Goal: Information Seeking & Learning: Learn about a topic

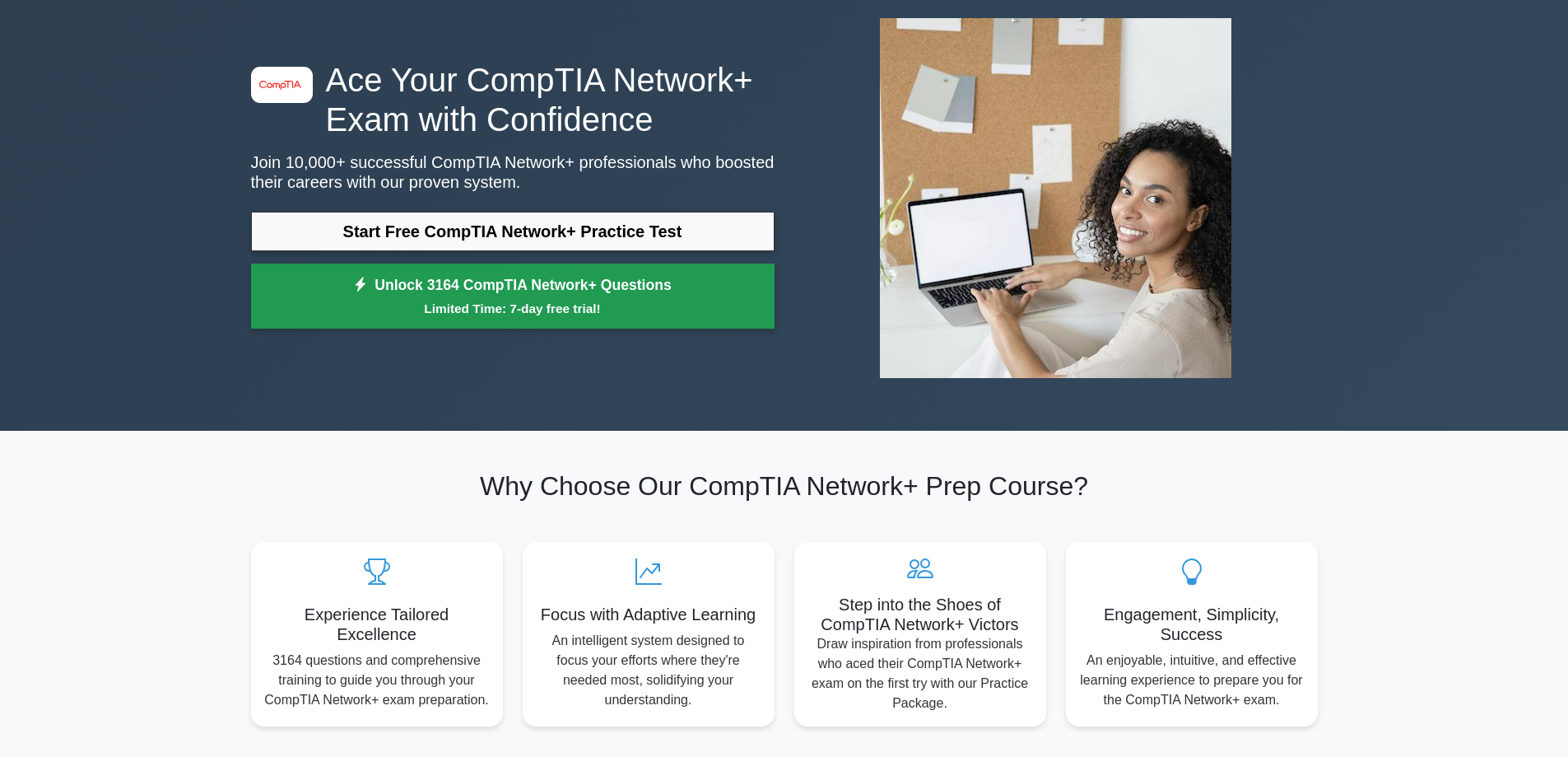
scroll to position [82, 0]
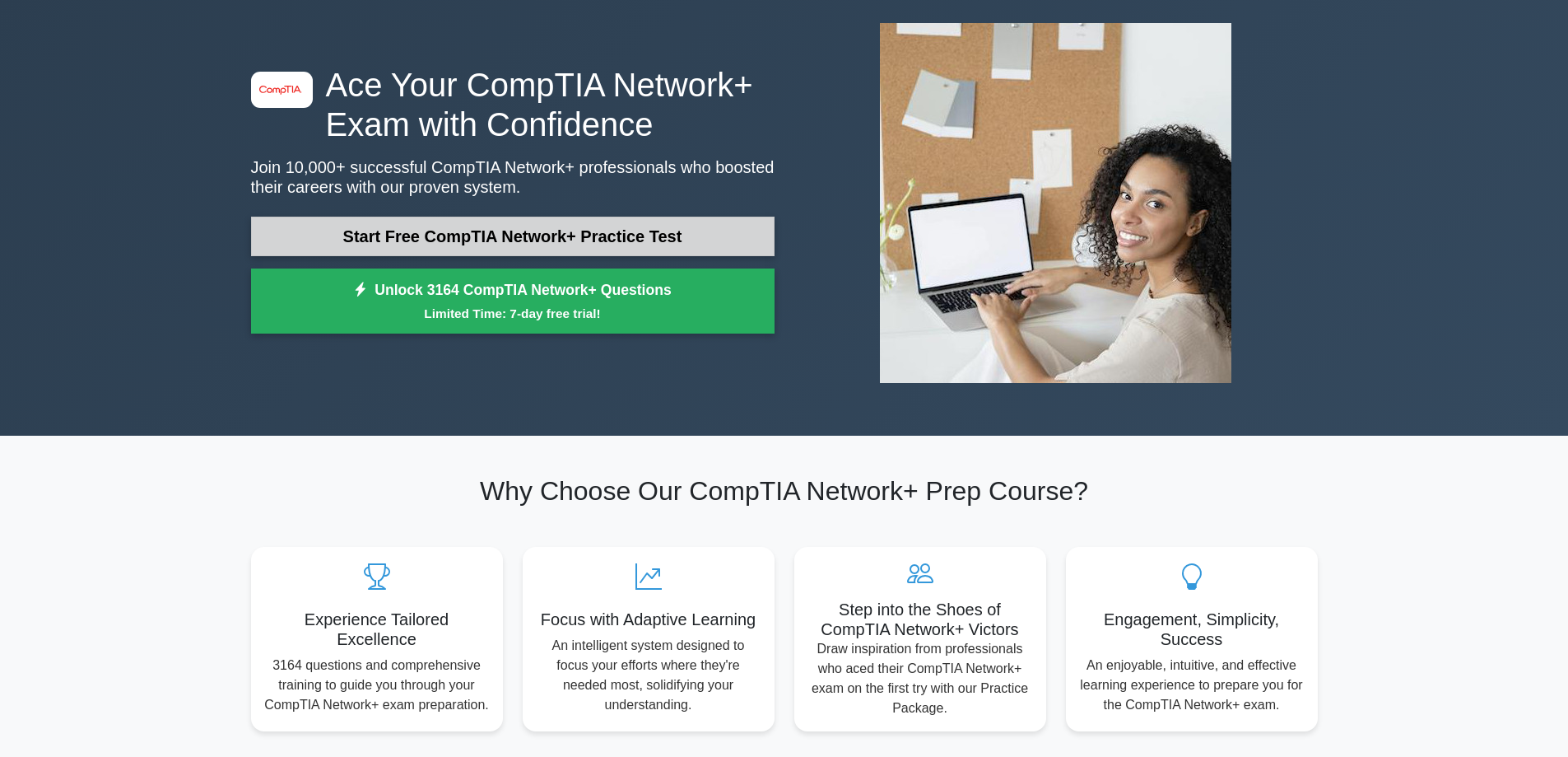
click at [611, 244] on link "Start Free CompTIA Network+ Practice Test" at bounding box center [512, 236] width 523 height 40
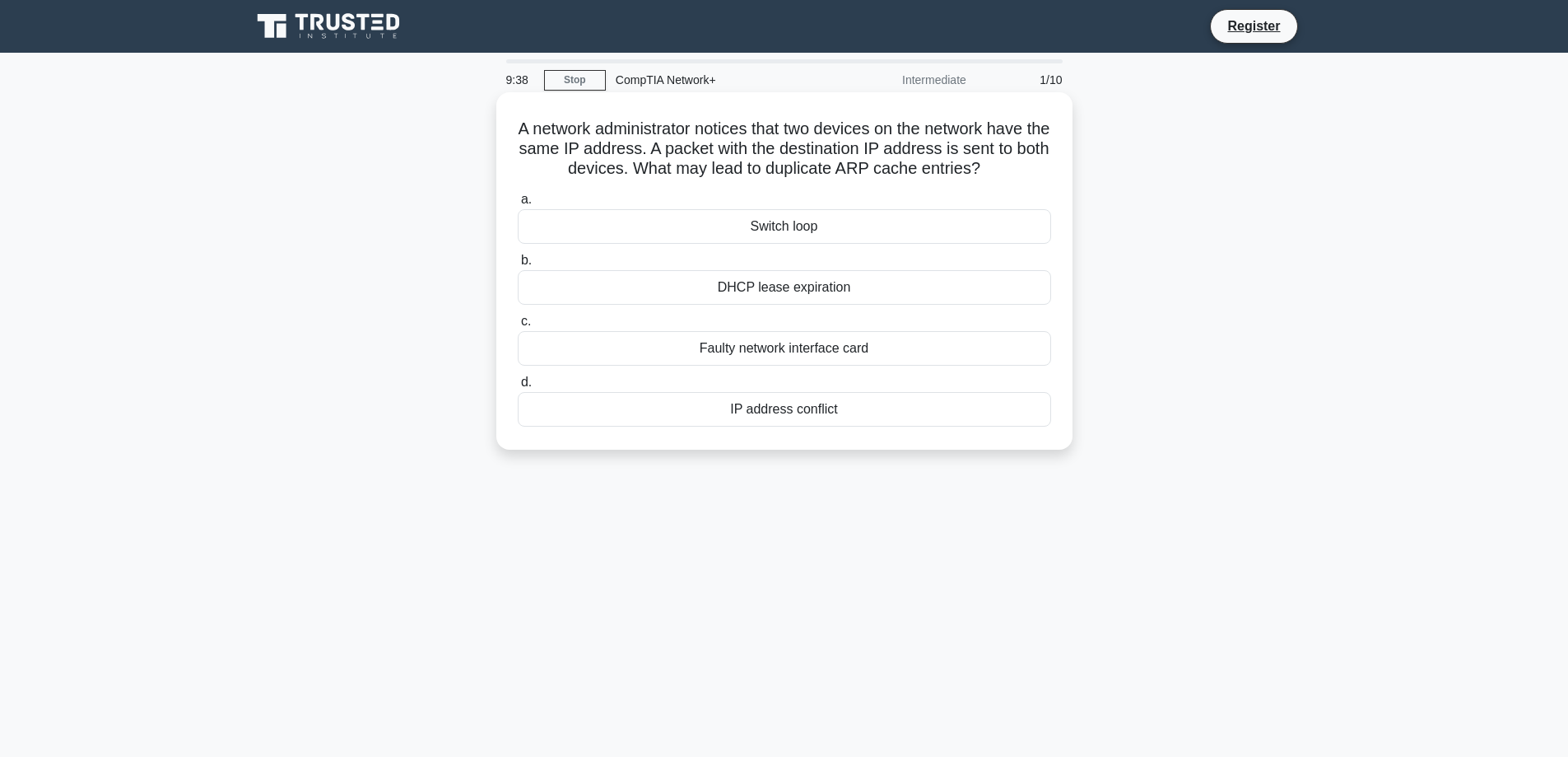
click at [818, 290] on div "DHCP lease expiration" at bounding box center [784, 287] width 534 height 34
click at [518, 266] on input "b. DHCP lease expiration" at bounding box center [518, 260] width 0 height 10
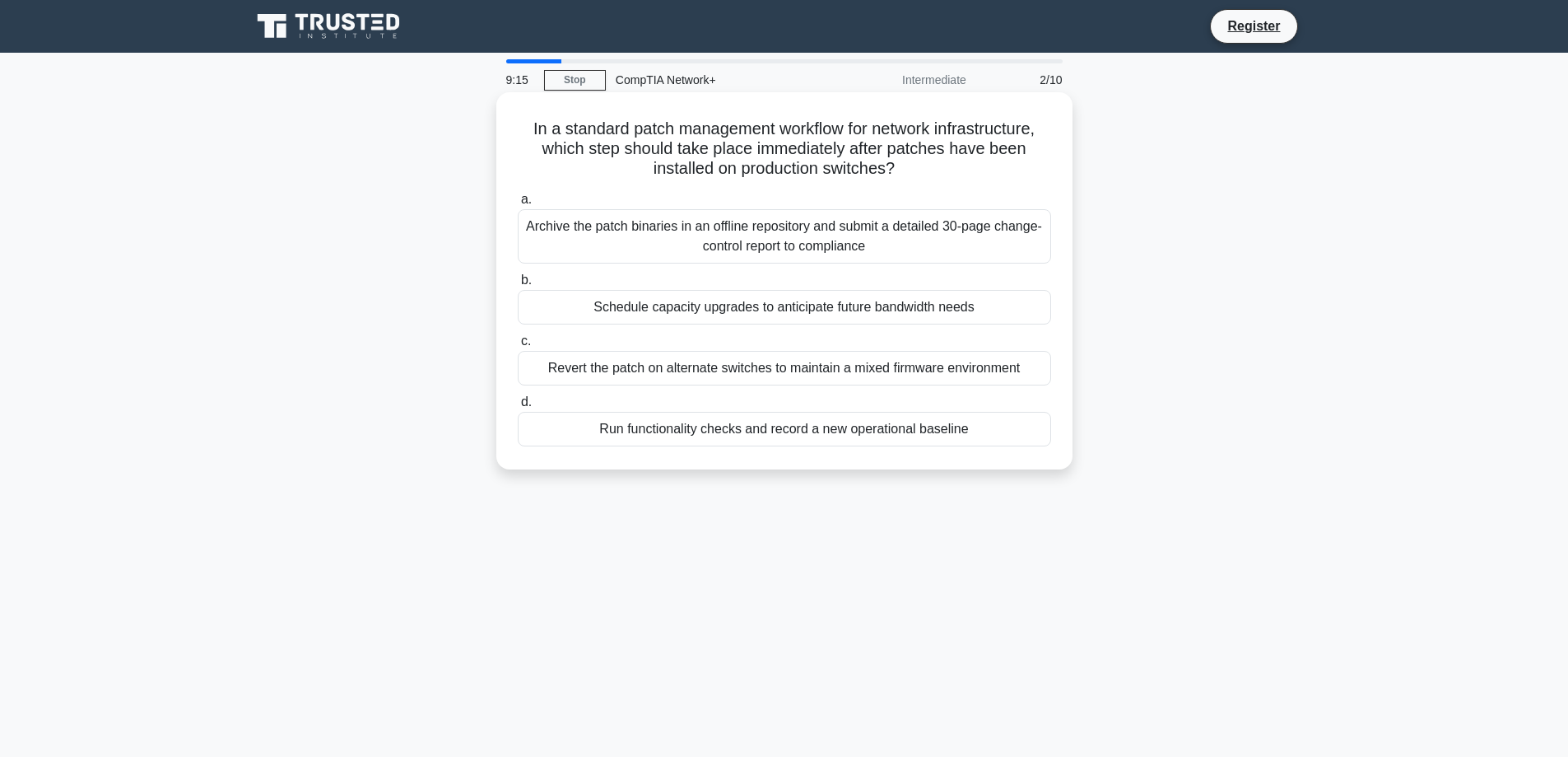
click at [812, 244] on div "Archive the patch binaries in an offline repository and submit a detailed 30-pa…" at bounding box center [784, 236] width 534 height 54
click at [518, 205] on input "a. Archive the patch binaries in an offline repository and submit a detailed 30…" at bounding box center [518, 199] width 0 height 10
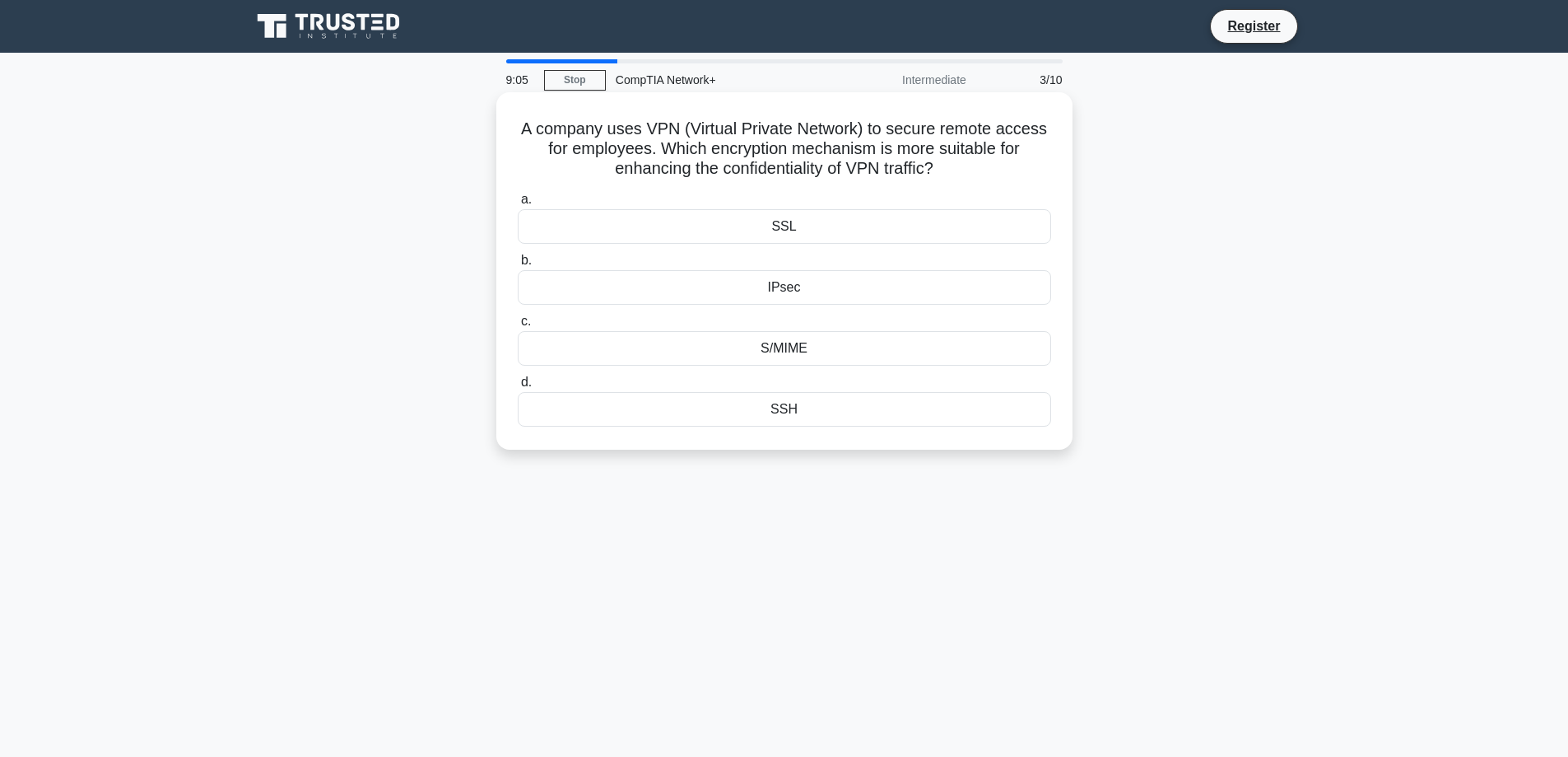
click at [753, 297] on div "IPsec" at bounding box center [784, 287] width 534 height 34
click at [518, 266] on input "b. IPsec" at bounding box center [518, 260] width 0 height 10
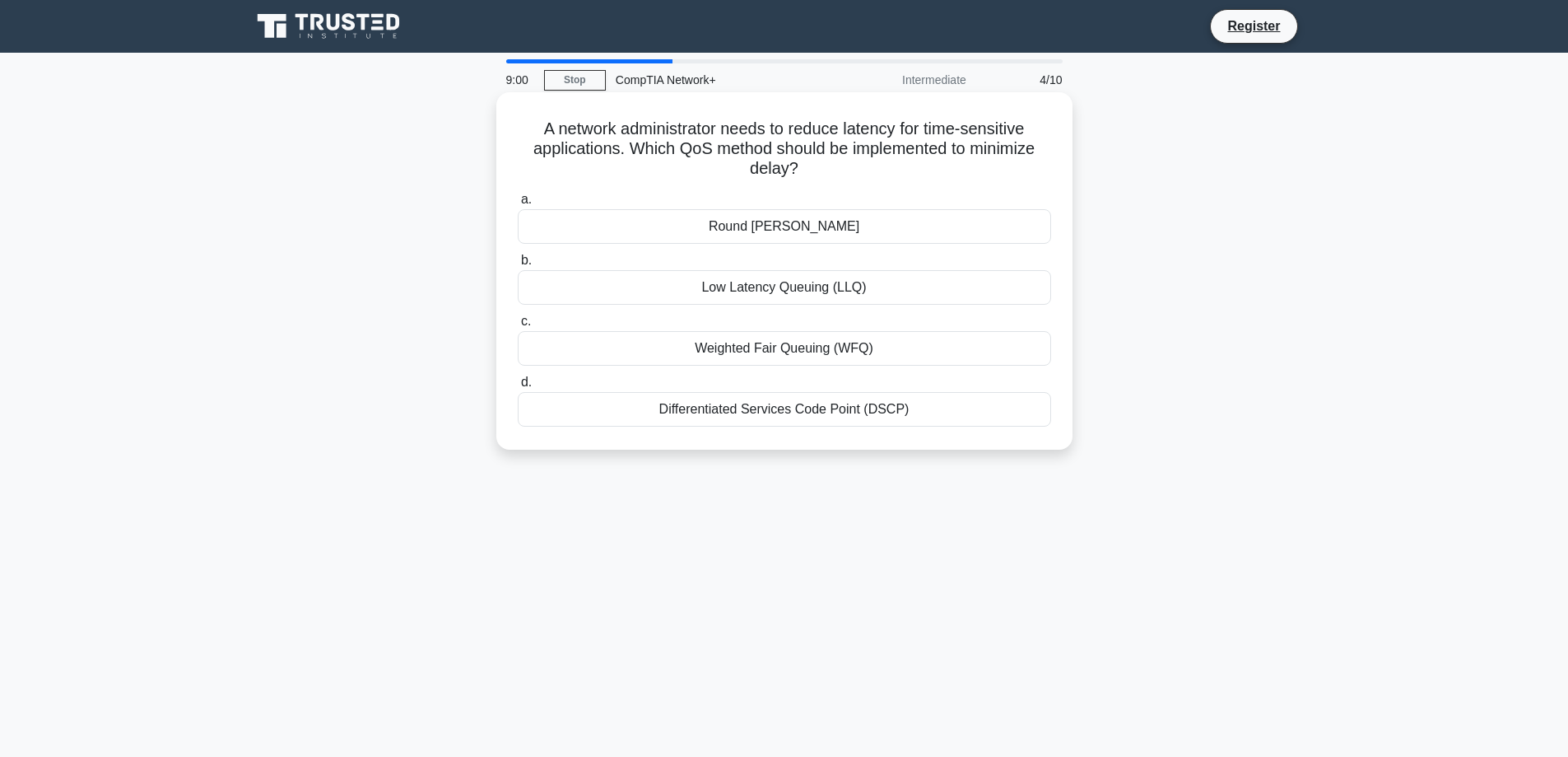
click at [757, 291] on div "Low Latency Queuing (LLQ)" at bounding box center [784, 287] width 534 height 34
click at [518, 266] on input "b. Low Latency Queuing (LLQ)" at bounding box center [518, 260] width 0 height 10
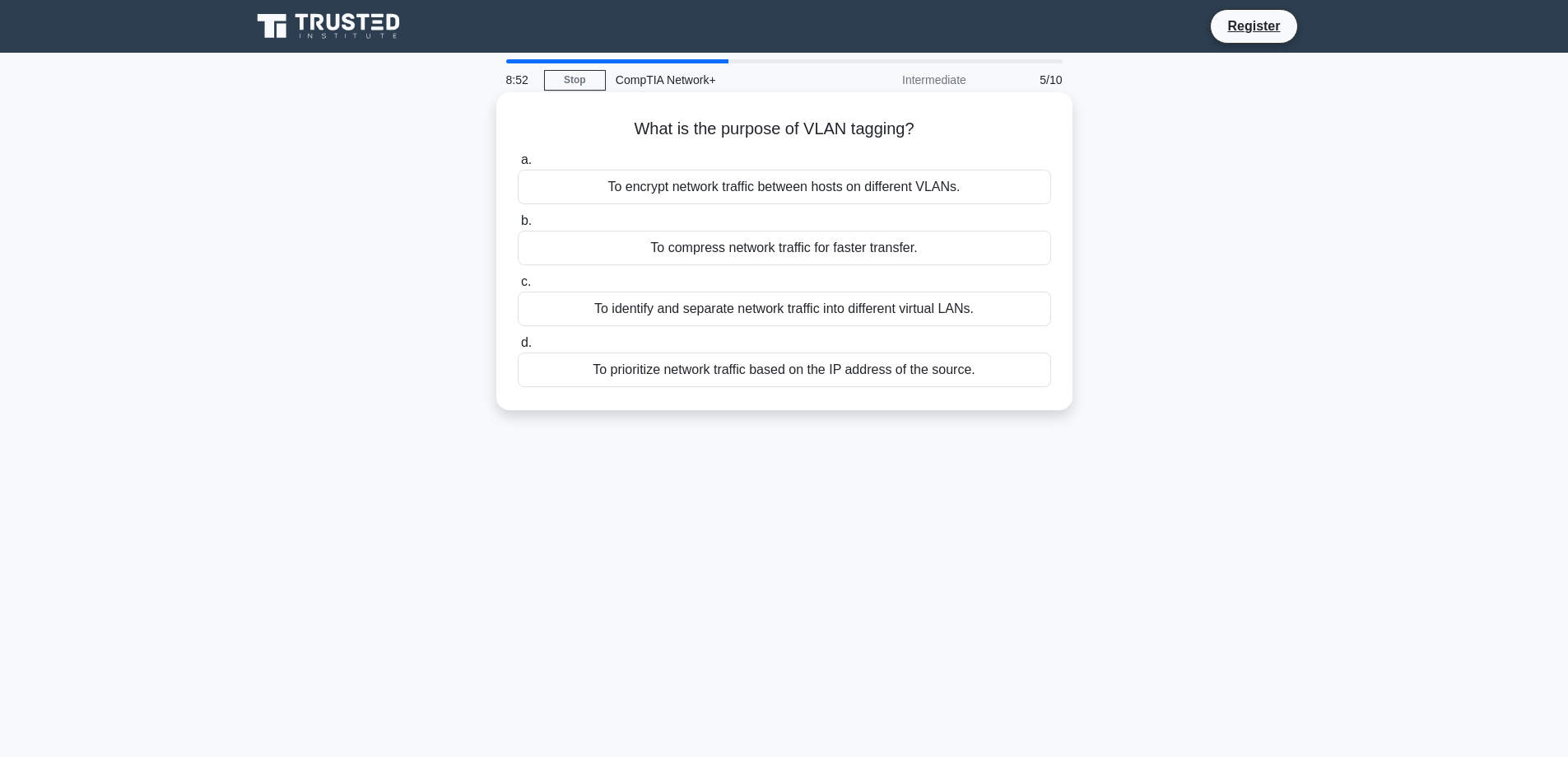
click at [786, 314] on div "To identify and separate network traffic into different virtual LANs." at bounding box center [784, 309] width 534 height 34
click at [518, 287] on input "c. To identify and separate network traffic into different virtual LANs." at bounding box center [518, 282] width 0 height 10
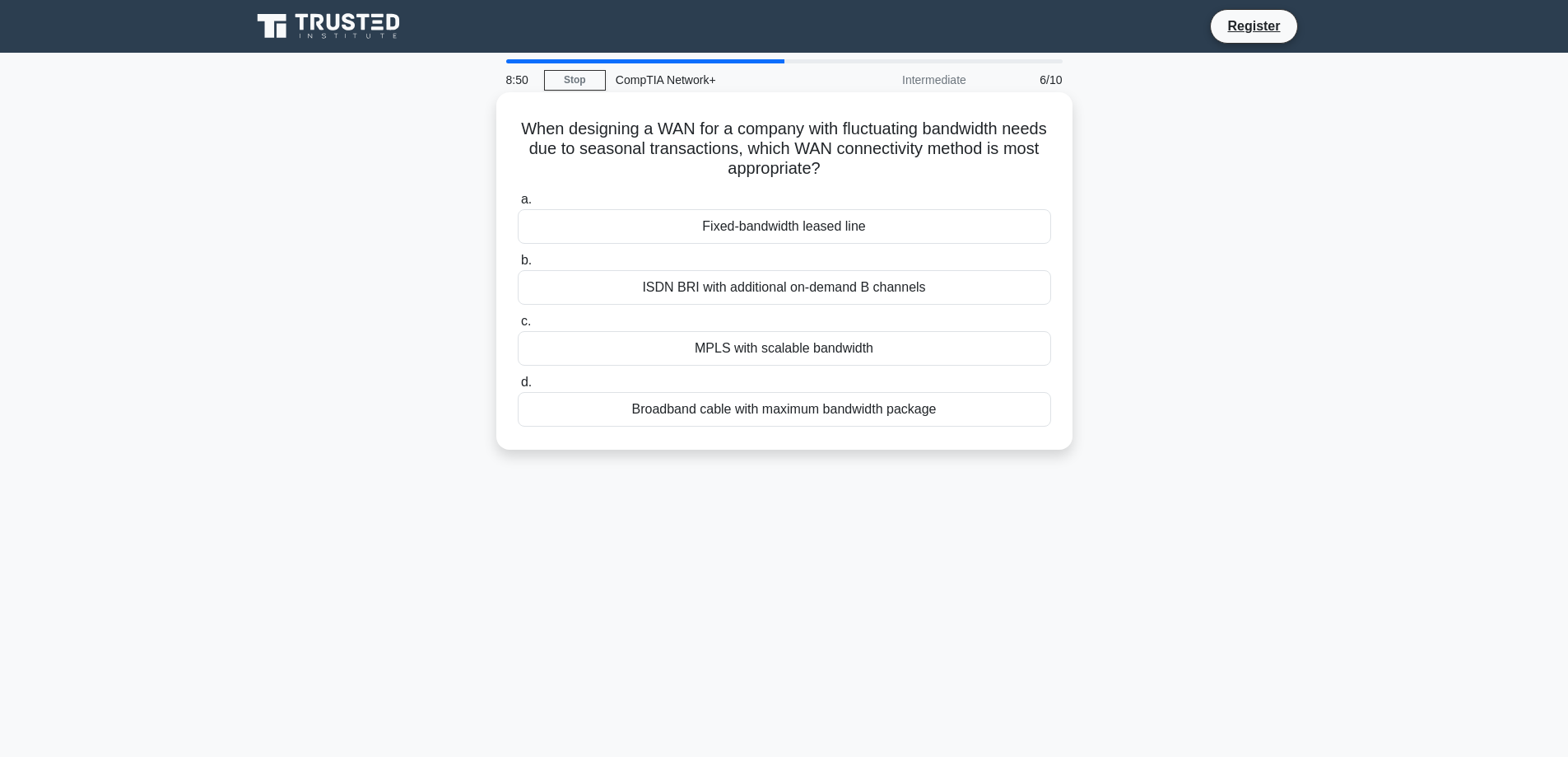
click at [812, 296] on div "ISDN BRI with additional on-demand B channels" at bounding box center [784, 287] width 534 height 34
click at [518, 266] on input "b. ISDN BRI with additional on-demand B channels" at bounding box center [518, 260] width 0 height 10
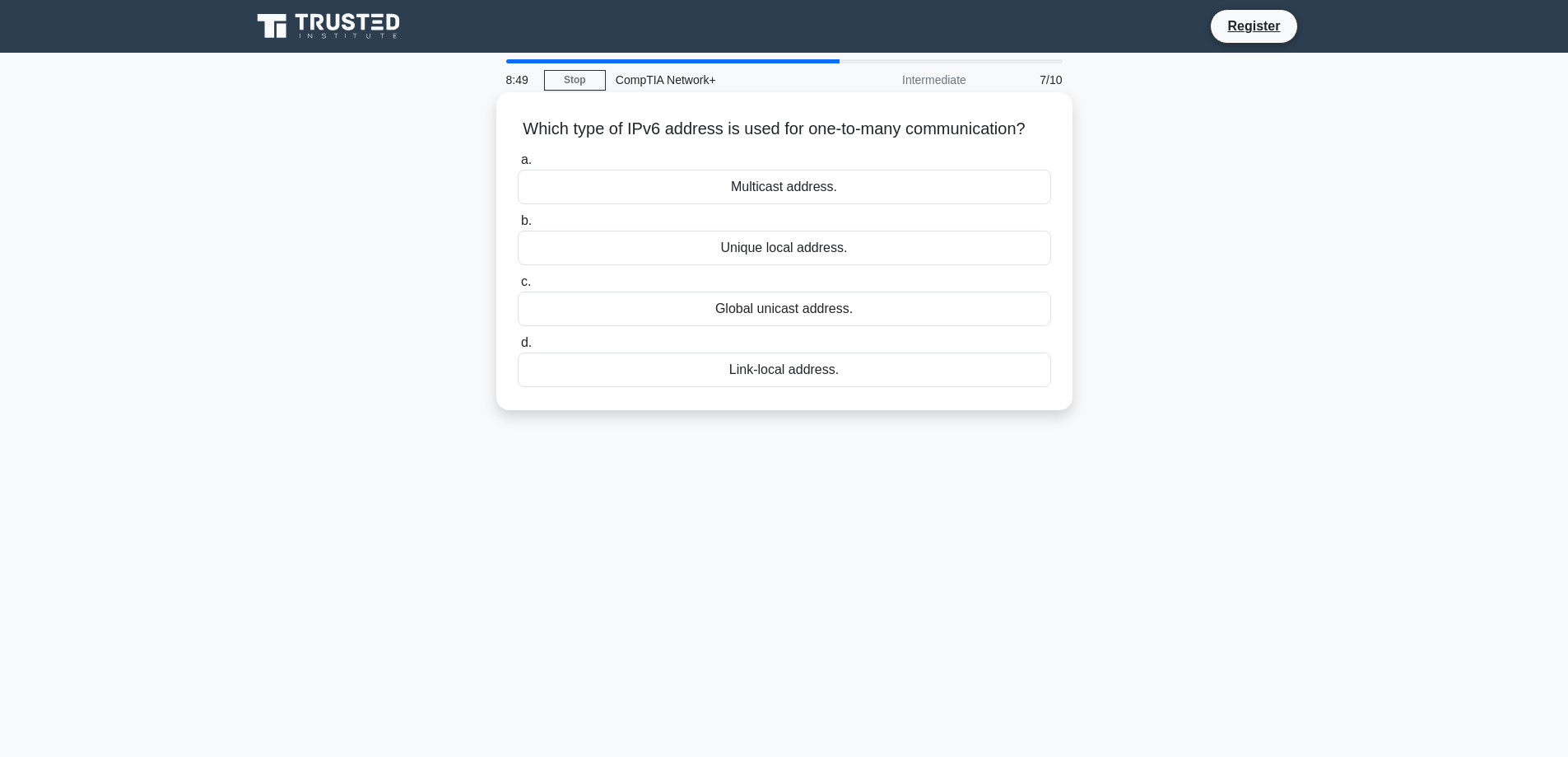
click at [790, 197] on div "Multicast address." at bounding box center [784, 187] width 534 height 34
click at [518, 166] on input "a. Multicast address." at bounding box center [518, 160] width 0 height 10
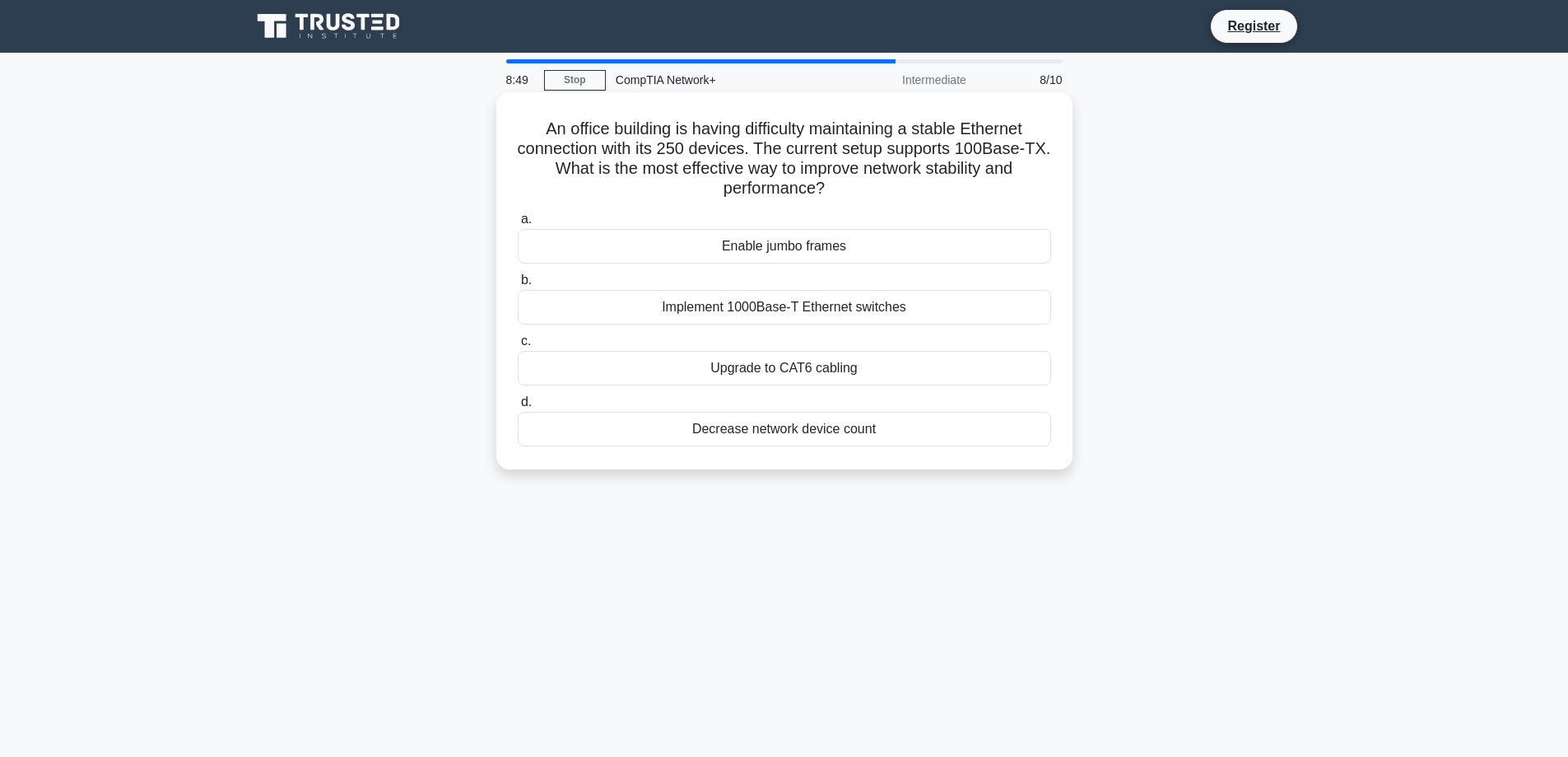
click at [838, 333] on label "c. Upgrade to CAT6 cabling" at bounding box center [784, 358] width 534 height 54
click at [518, 336] on input "c. Upgrade to CAT6 cabling" at bounding box center [518, 341] width 0 height 10
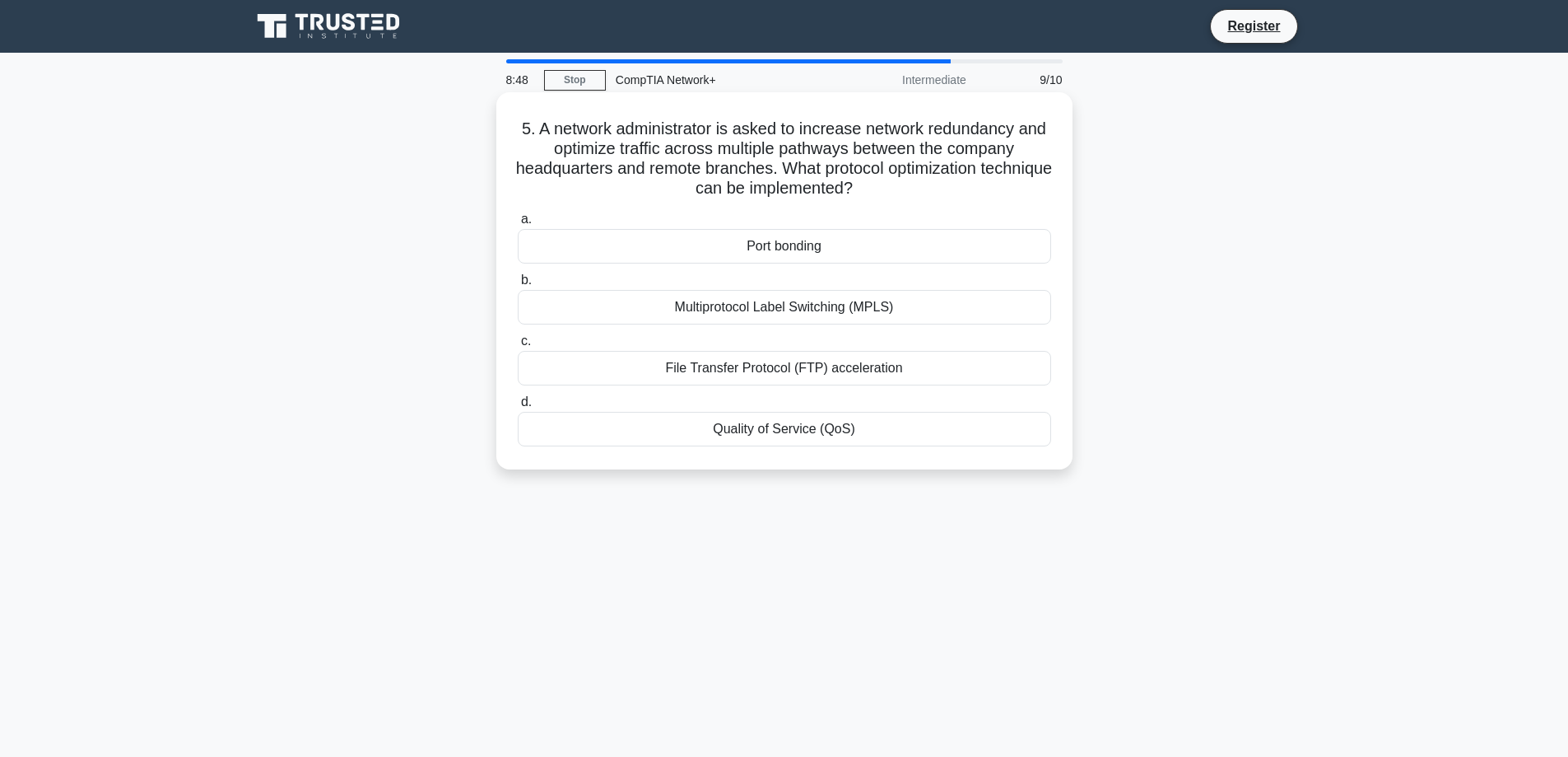
drag, startPoint x: 802, startPoint y: 245, endPoint x: 798, endPoint y: 225, distance: 20.4
click at [798, 225] on label "a. Port bonding" at bounding box center [784, 236] width 534 height 54
click at [518, 225] on input "a. Port bonding" at bounding box center [518, 219] width 0 height 10
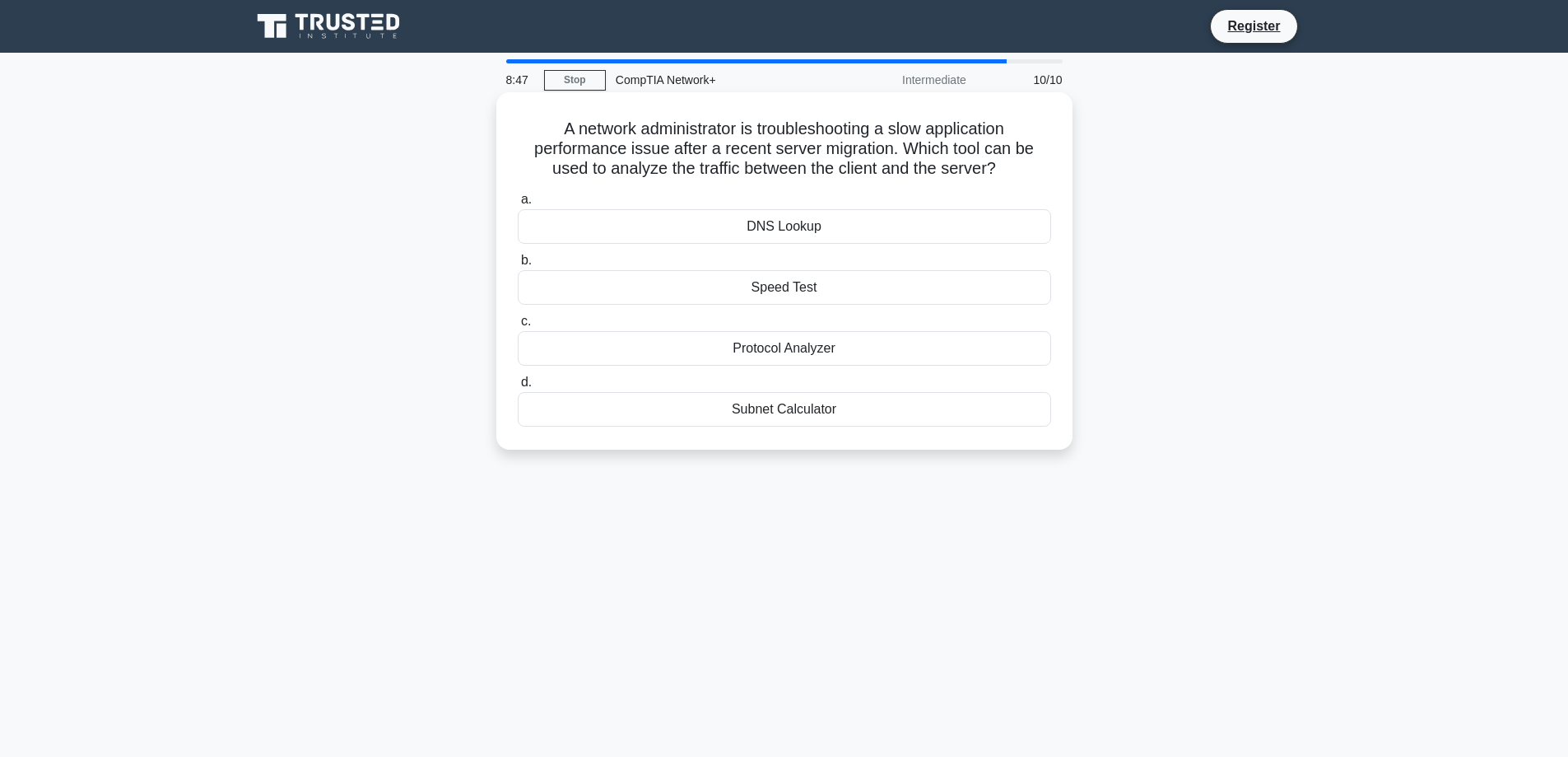
drag, startPoint x: 796, startPoint y: 238, endPoint x: 804, endPoint y: 347, distance: 109.3
click at [804, 347] on div "Protocol Analyzer" at bounding box center [784, 348] width 534 height 34
click at [803, 346] on div "Protocol Analyzer" at bounding box center [784, 348] width 534 height 34
click at [518, 327] on input "c. Protocol Analyzer" at bounding box center [518, 322] width 0 height 10
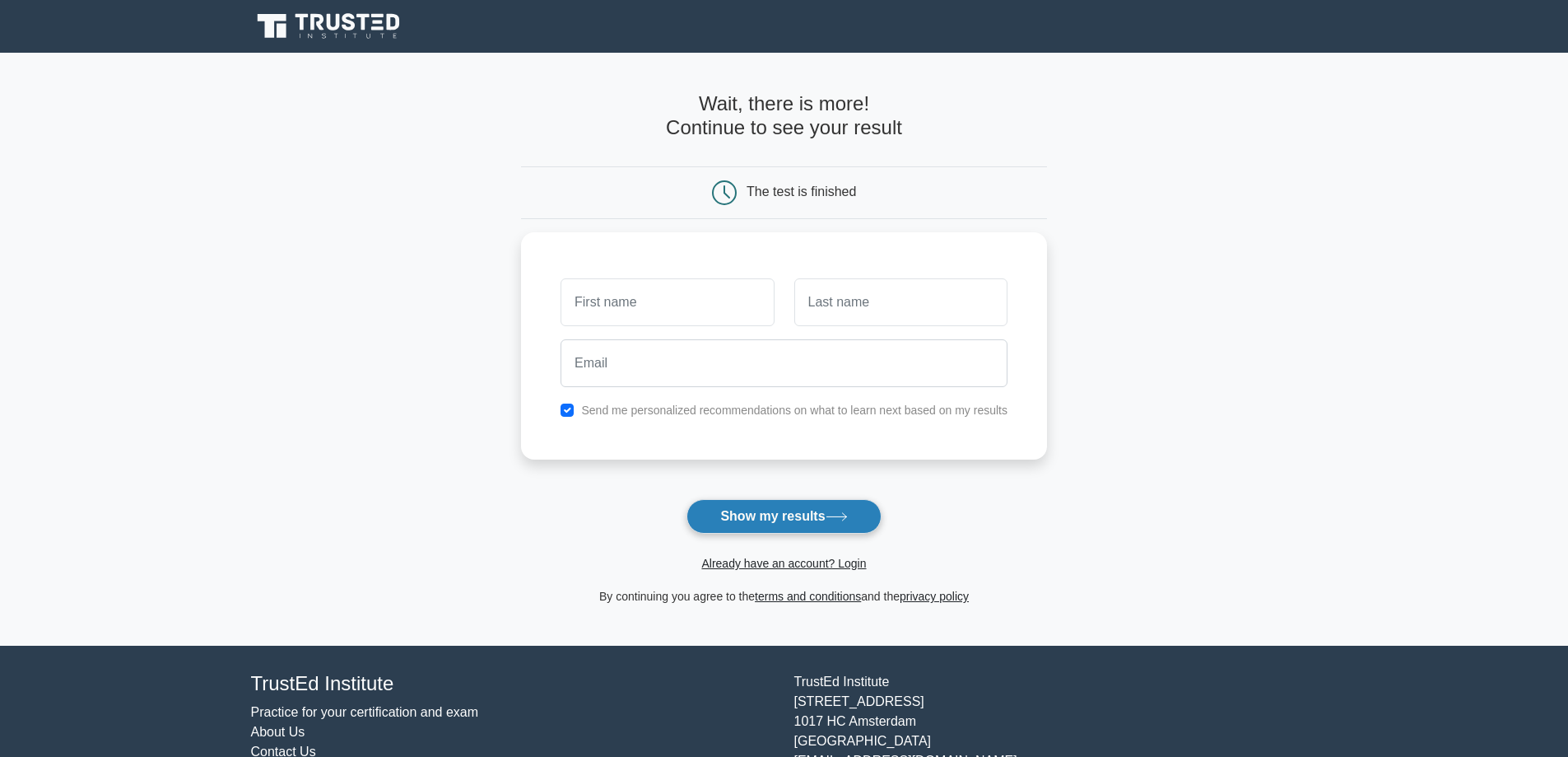
click at [771, 510] on button "Show my results" at bounding box center [783, 516] width 194 height 34
click at [576, 410] on div "Send me personalized recommendations on what to learn next based on my results" at bounding box center [784, 405] width 466 height 20
click at [559, 406] on div "Send me personalized recommendations on what to learn next based on my results" at bounding box center [784, 405] width 466 height 20
click at [567, 407] on input "checkbox" at bounding box center [566, 405] width 13 height 13
checkbox input "false"
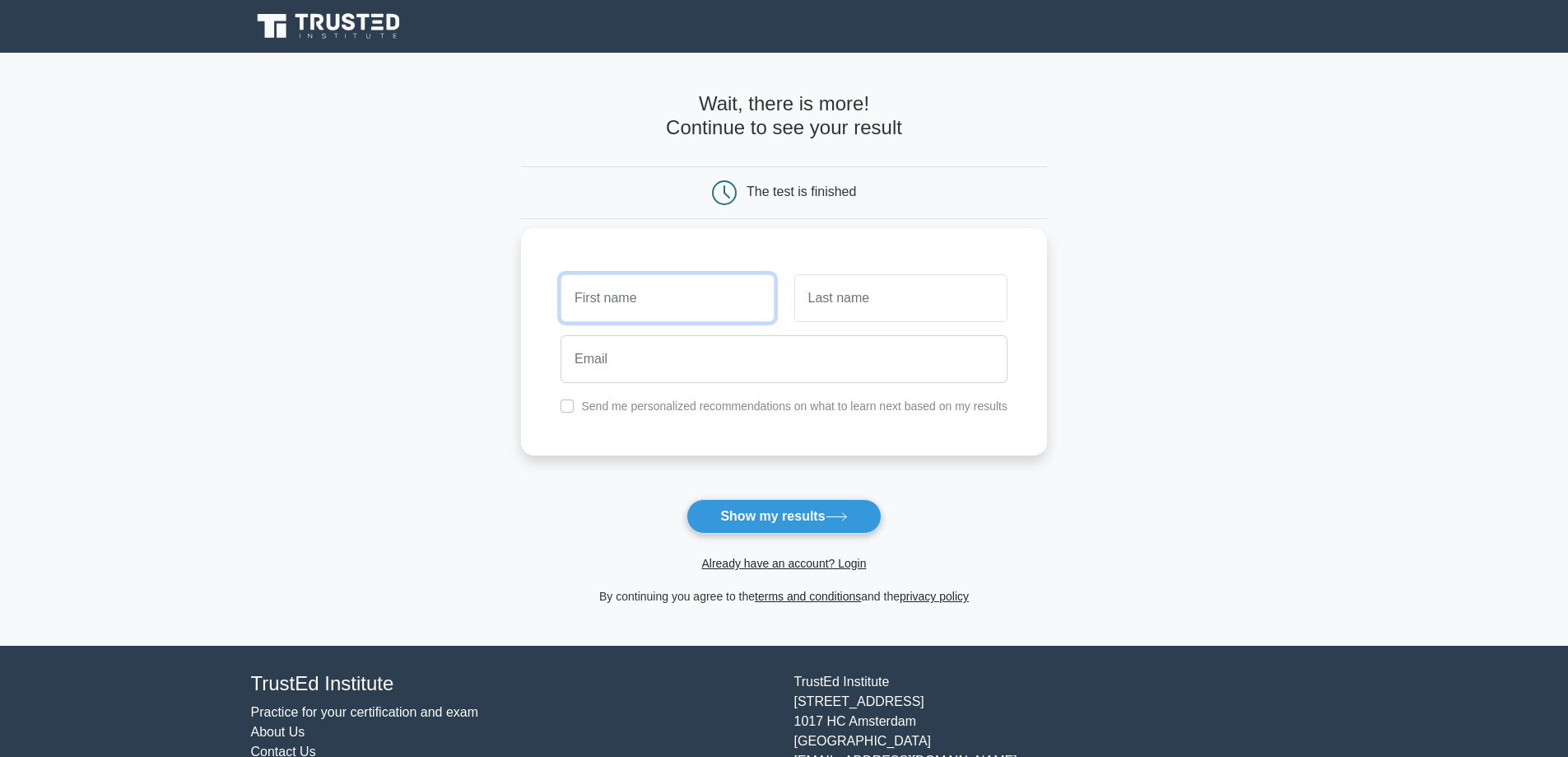
click at [633, 314] on input "text" at bounding box center [666, 297] width 213 height 47
type input "[DEMOGRAPHIC_DATA][PERSON_NAME]"
click at [815, 328] on div "[DEMOGRAPHIC_DATA][PERSON_NAME] Send me personalized recommendations on what to…" at bounding box center [784, 342] width 526 height 228
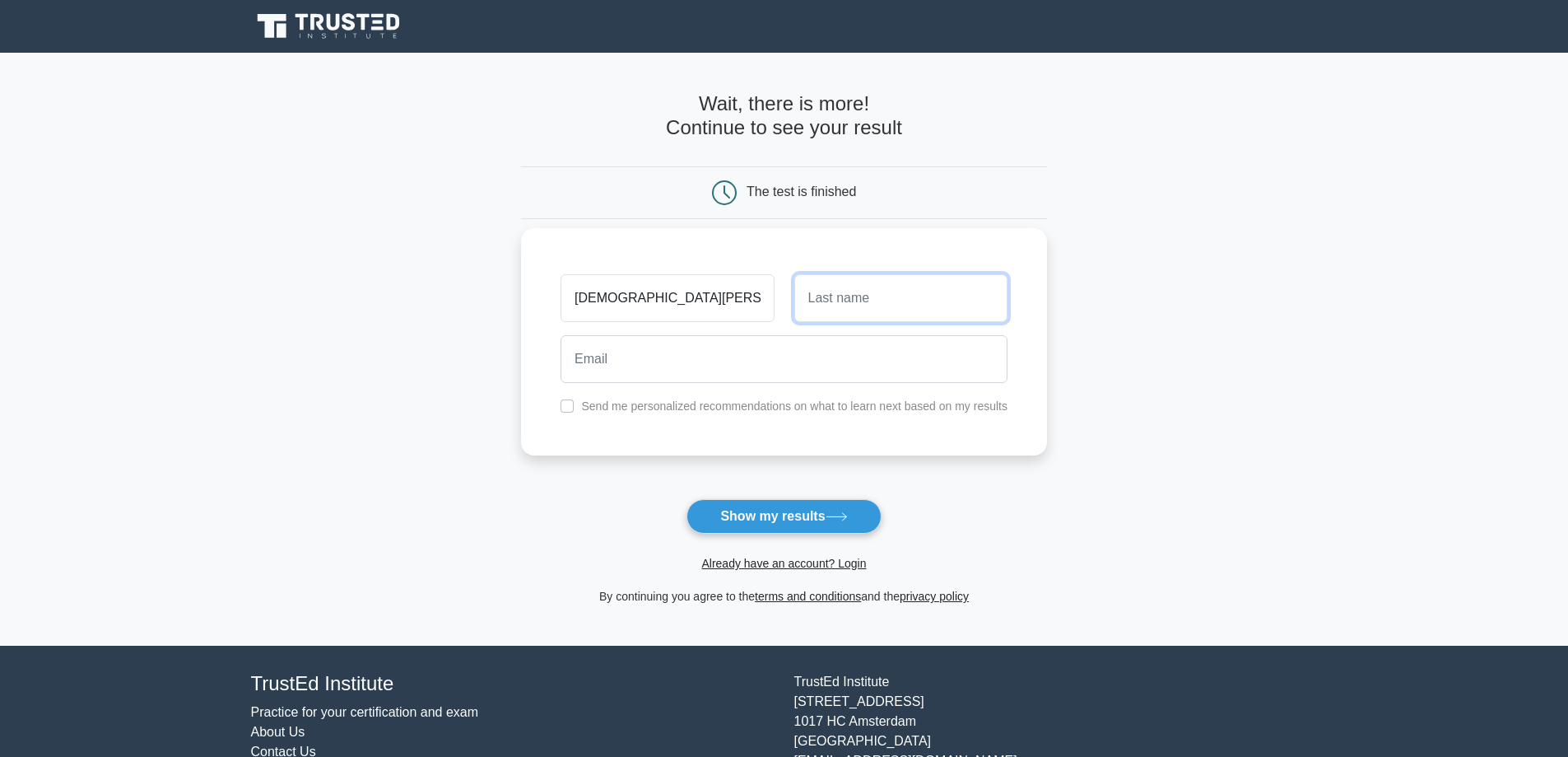
click at [828, 315] on input "text" at bounding box center [900, 297] width 213 height 47
type input "[PERSON_NAME]"
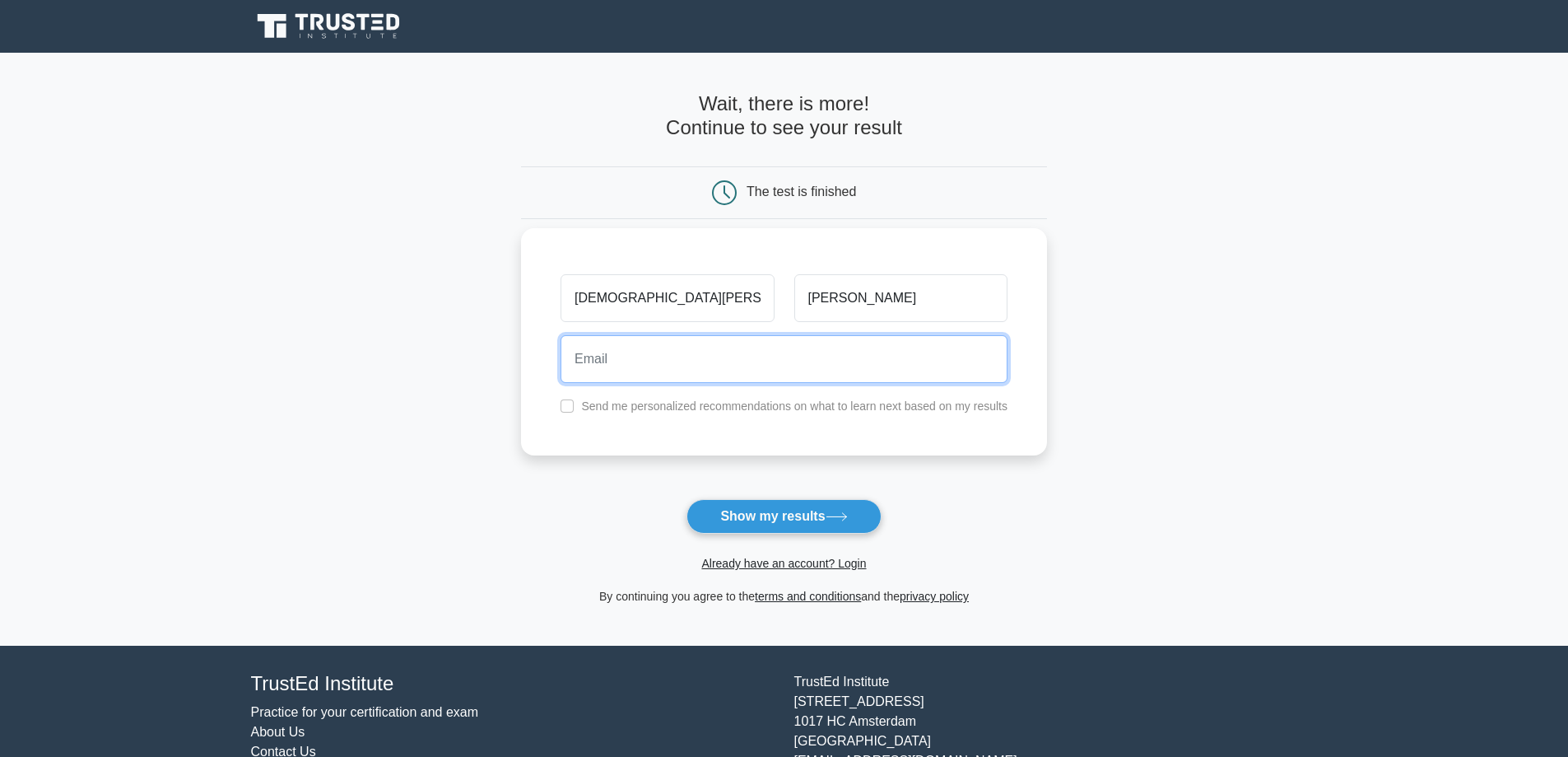
click at [614, 383] on input "email" at bounding box center [784, 359] width 447 height 47
type input "[EMAIL_ADDRESS][DOMAIN_NAME]"
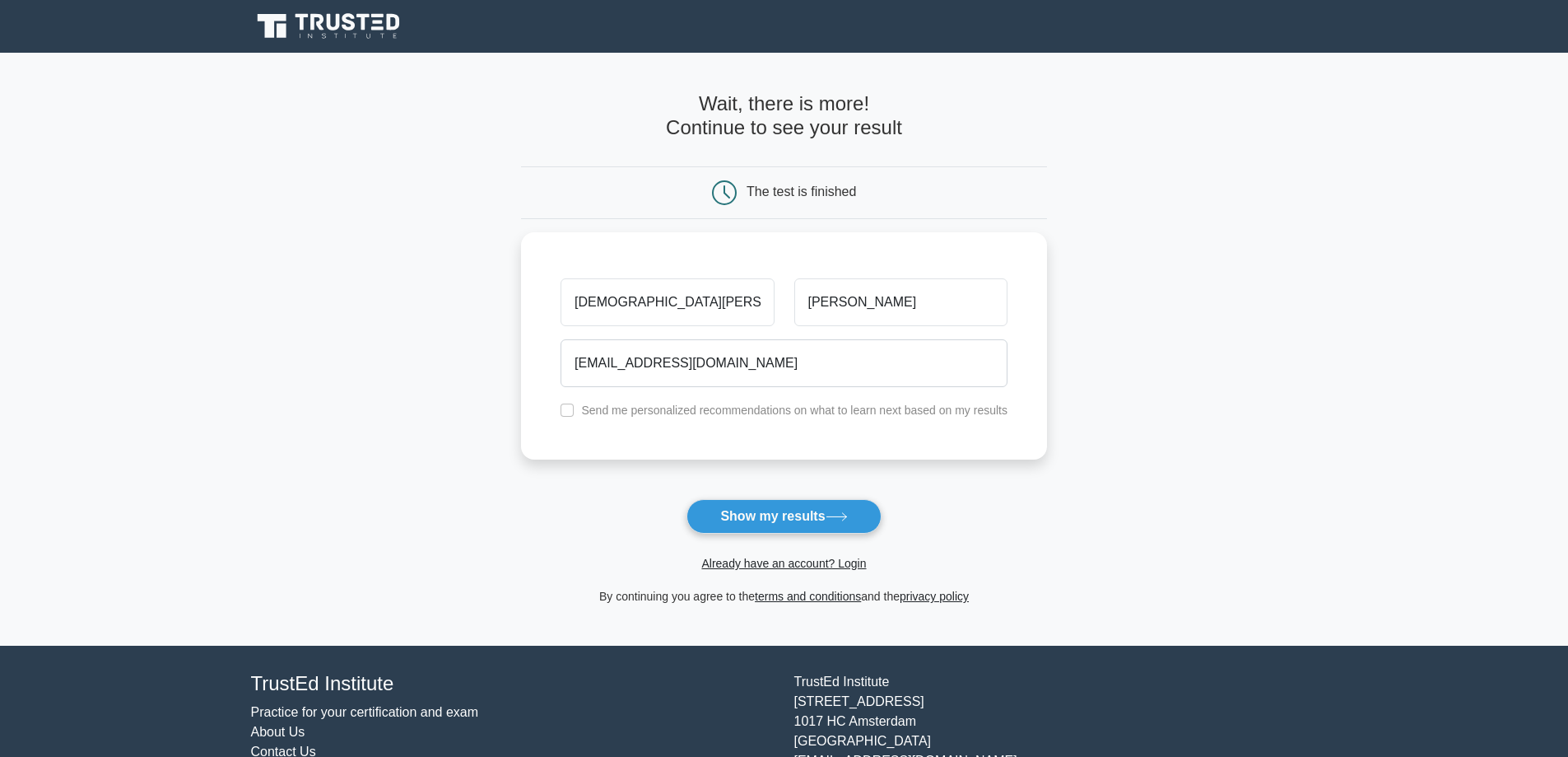
click at [753, 511] on button "Show my results" at bounding box center [783, 516] width 194 height 34
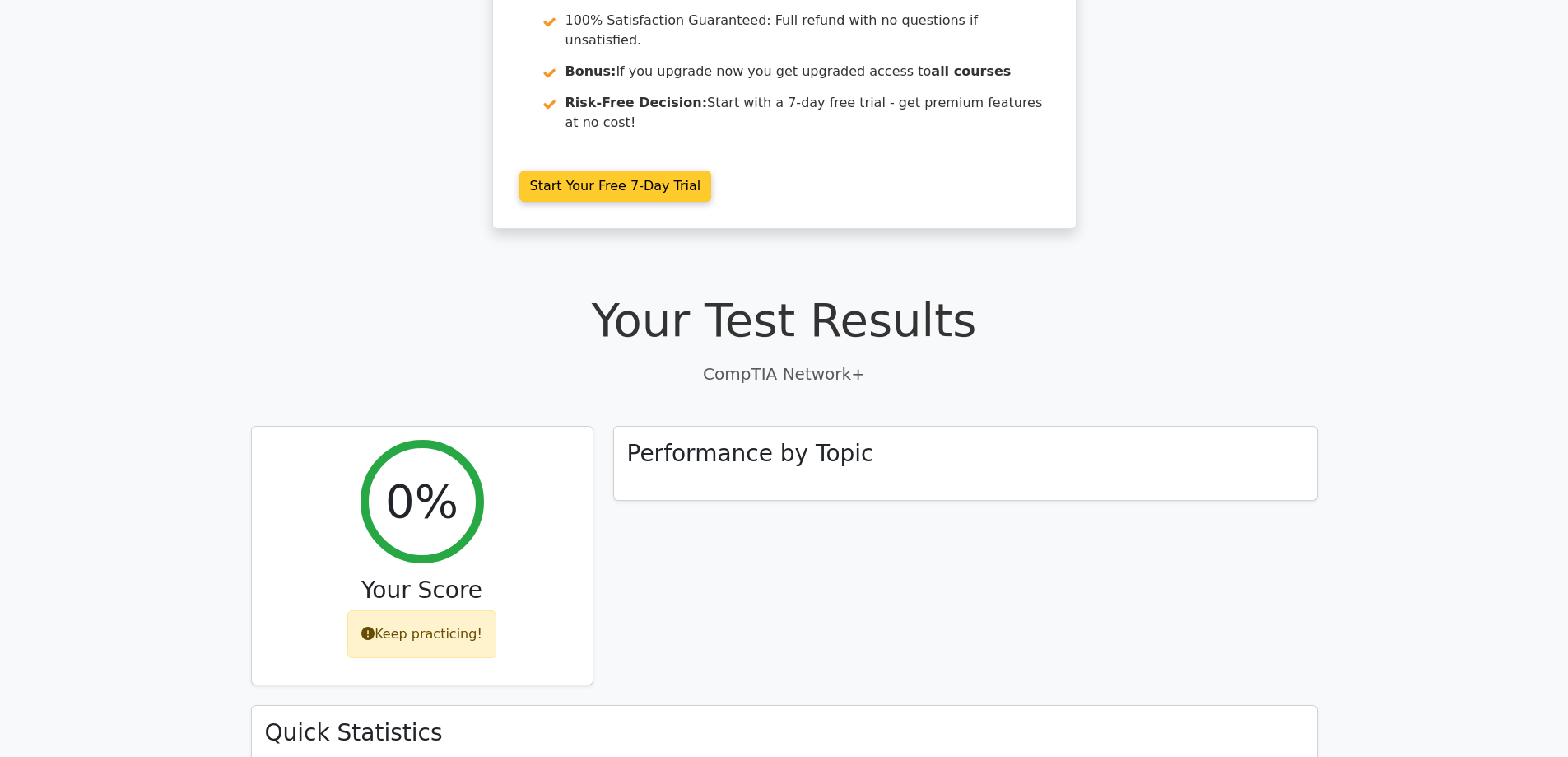
scroll to position [329, 0]
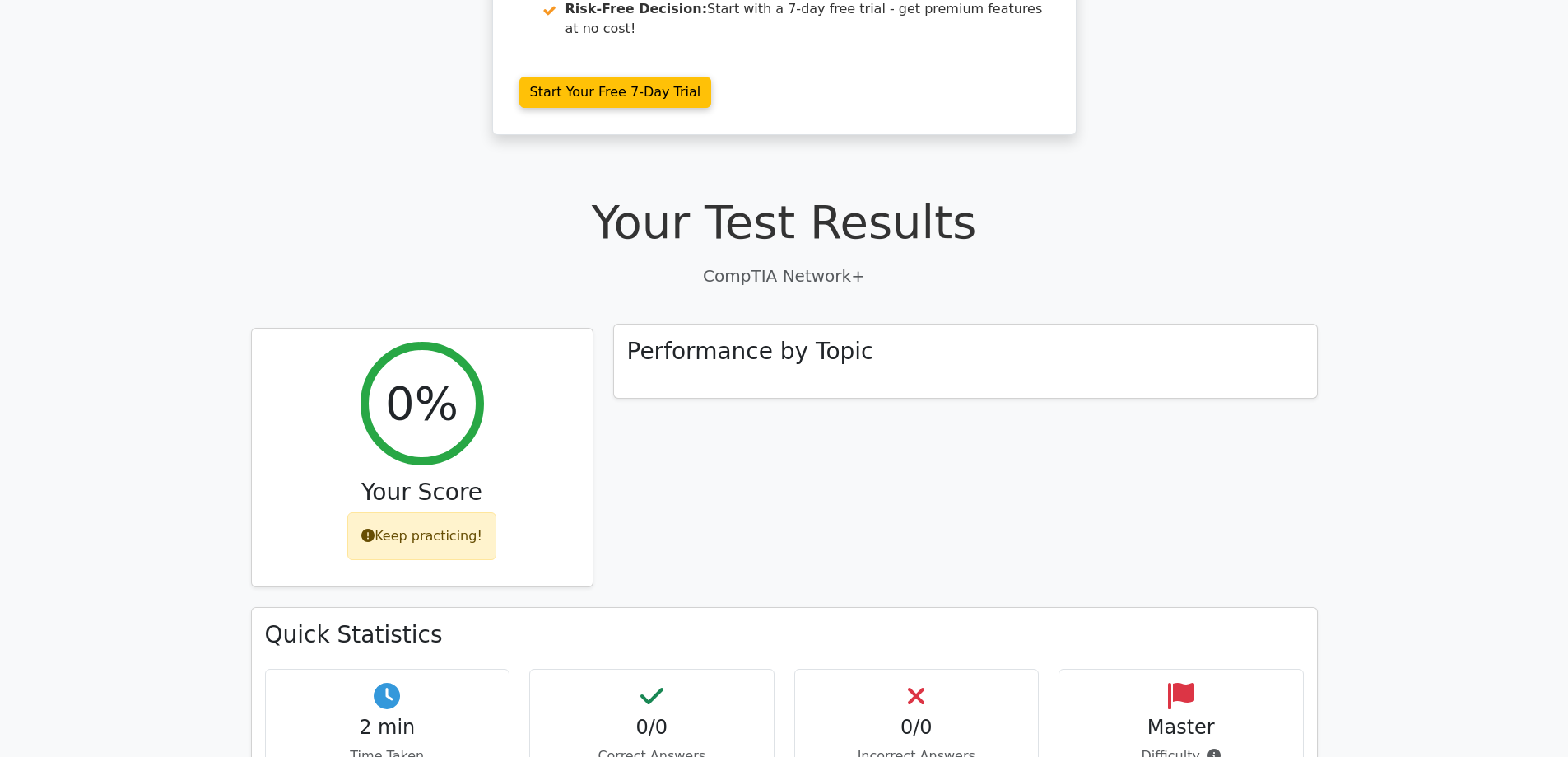
click at [792, 324] on div "Performance by Topic" at bounding box center [965, 361] width 703 height 74
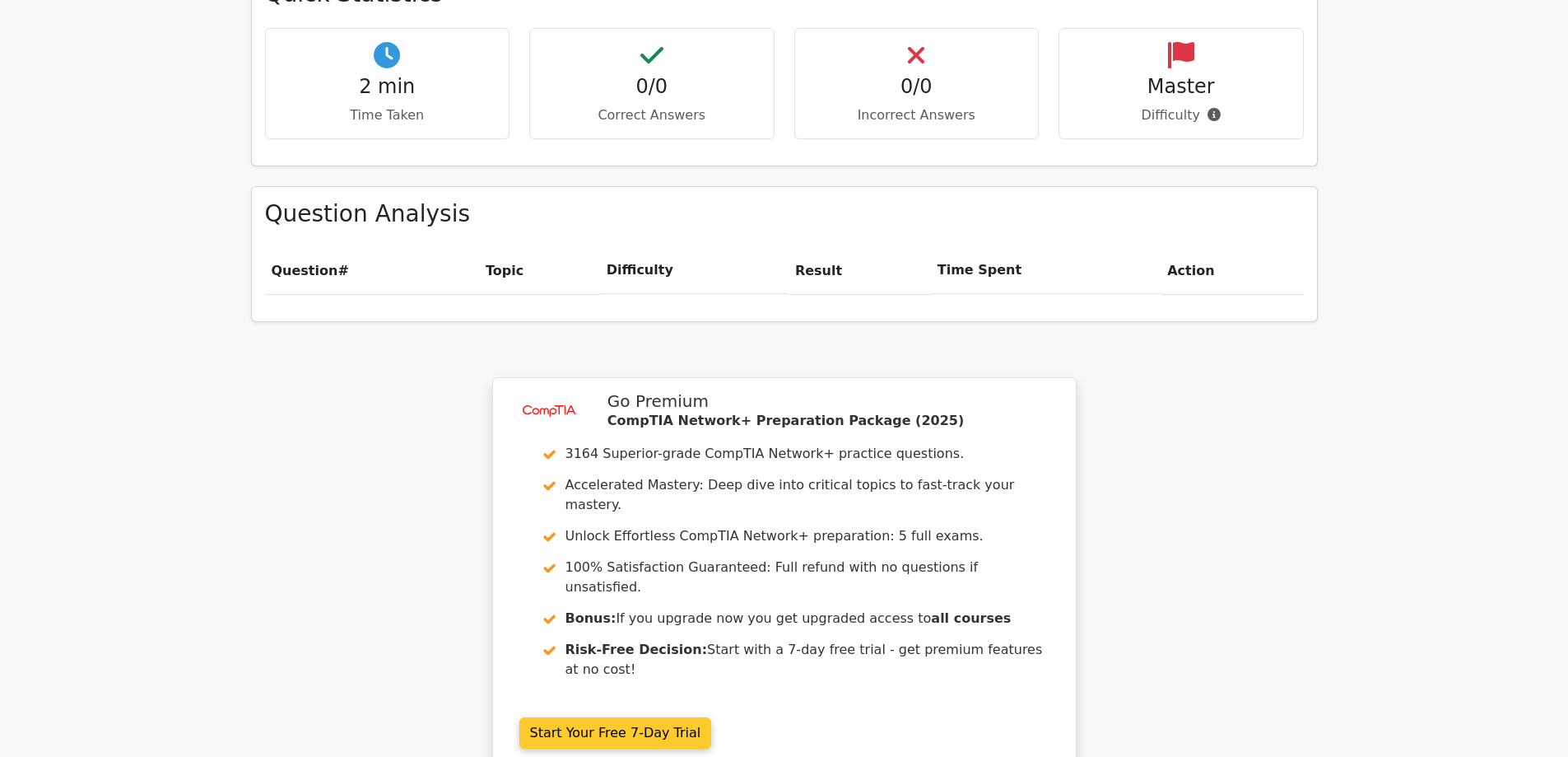
scroll to position [823, 0]
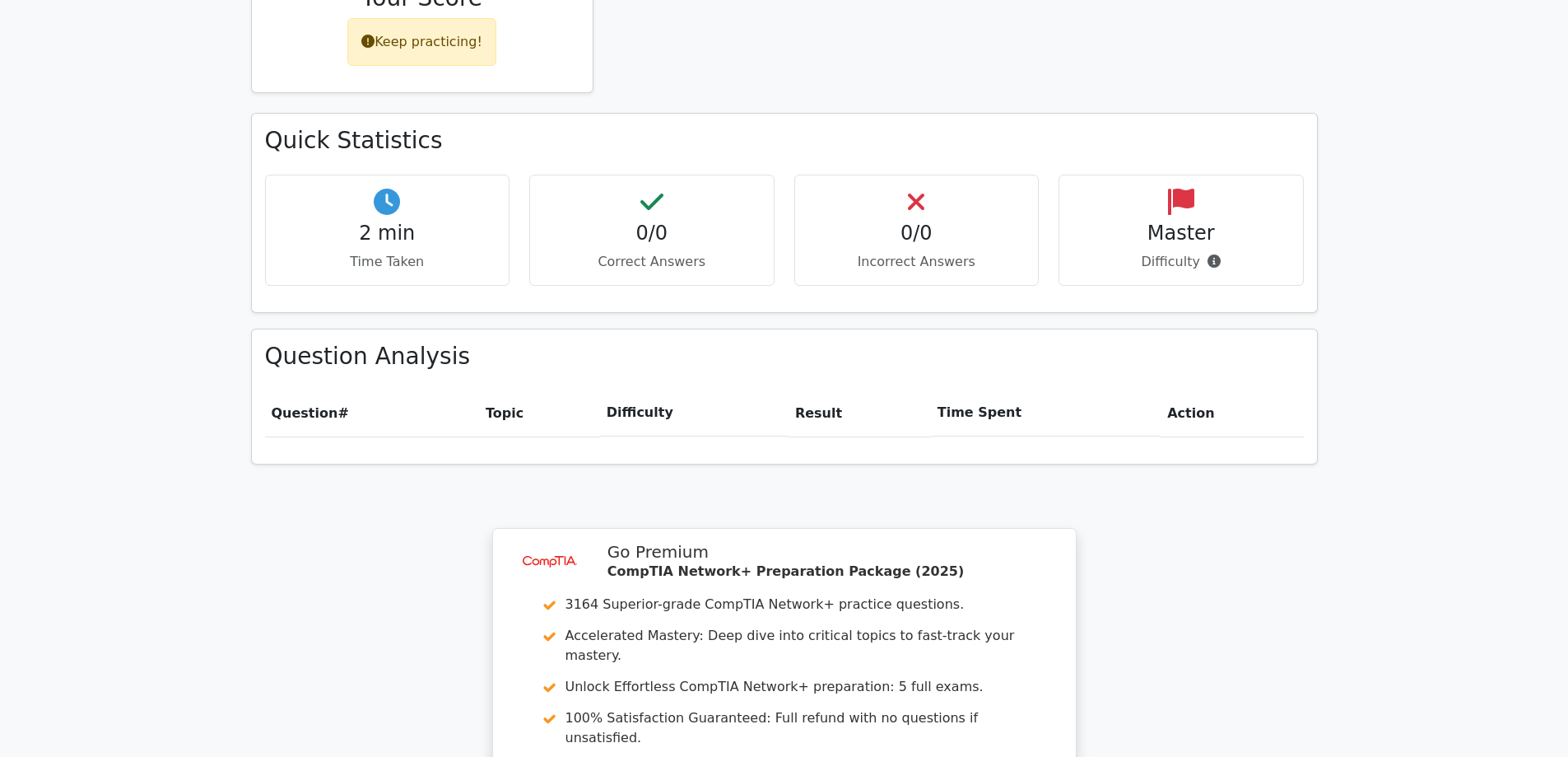
click at [520, 390] on th "Topic" at bounding box center [540, 413] width 121 height 47
drag, startPoint x: 683, startPoint y: 368, endPoint x: 647, endPoint y: 349, distance: 40.7
click at [683, 390] on th "Difficulty" at bounding box center [694, 413] width 189 height 47
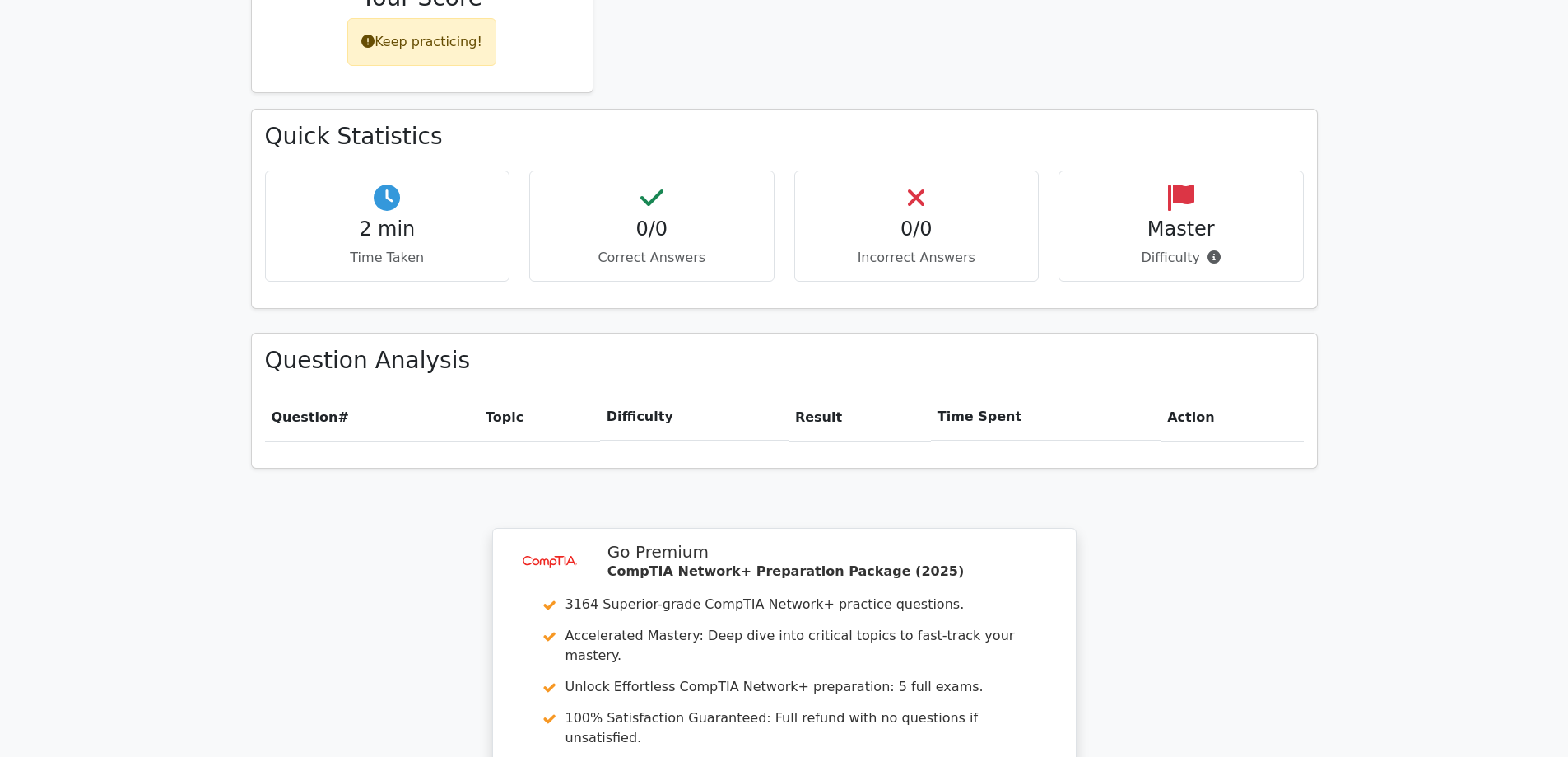
click at [389, 217] on h4 "2 min" at bounding box center [388, 229] width 217 height 24
drag, startPoint x: 709, startPoint y: 245, endPoint x: 697, endPoint y: 230, distance: 19.2
click at [709, 245] on div "Quick Statistics 2 min Time Taken 0/0 Correct Answers 0/0 Incorrect Answers Mas…" at bounding box center [784, 208] width 1065 height 197
click at [678, 247] on p "Correct Answers" at bounding box center [652, 257] width 217 height 20
click at [667, 185] on div "0/0 Correct Answers" at bounding box center [652, 226] width 246 height 111
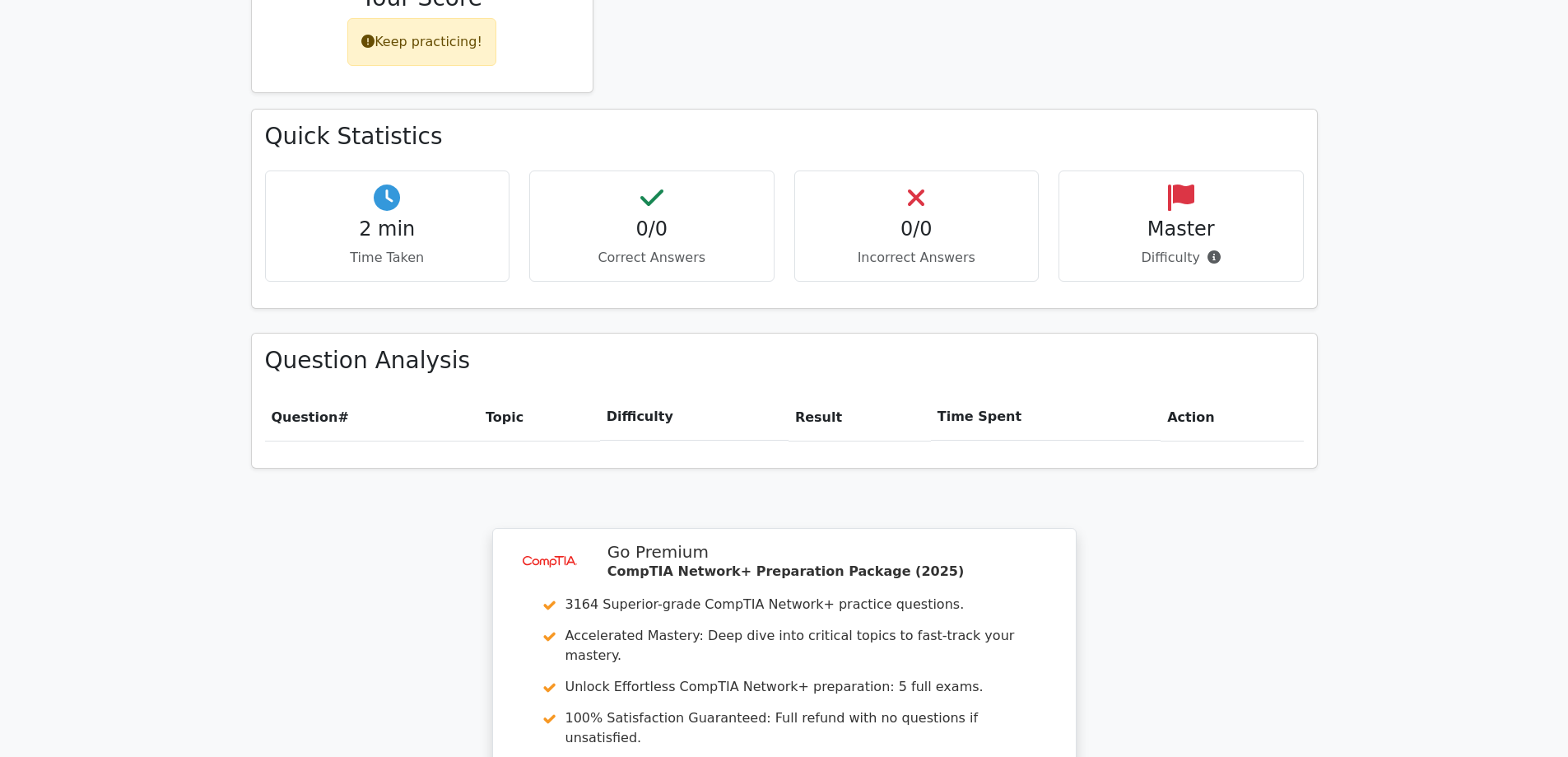
click at [647, 217] on h4 "0/0" at bounding box center [652, 229] width 217 height 24
click at [955, 217] on h4 "0/0" at bounding box center [917, 229] width 217 height 24
click at [920, 217] on h4 "0/0" at bounding box center [917, 229] width 217 height 24
click at [1236, 171] on div "Master Difficulty" at bounding box center [1181, 226] width 246 height 111
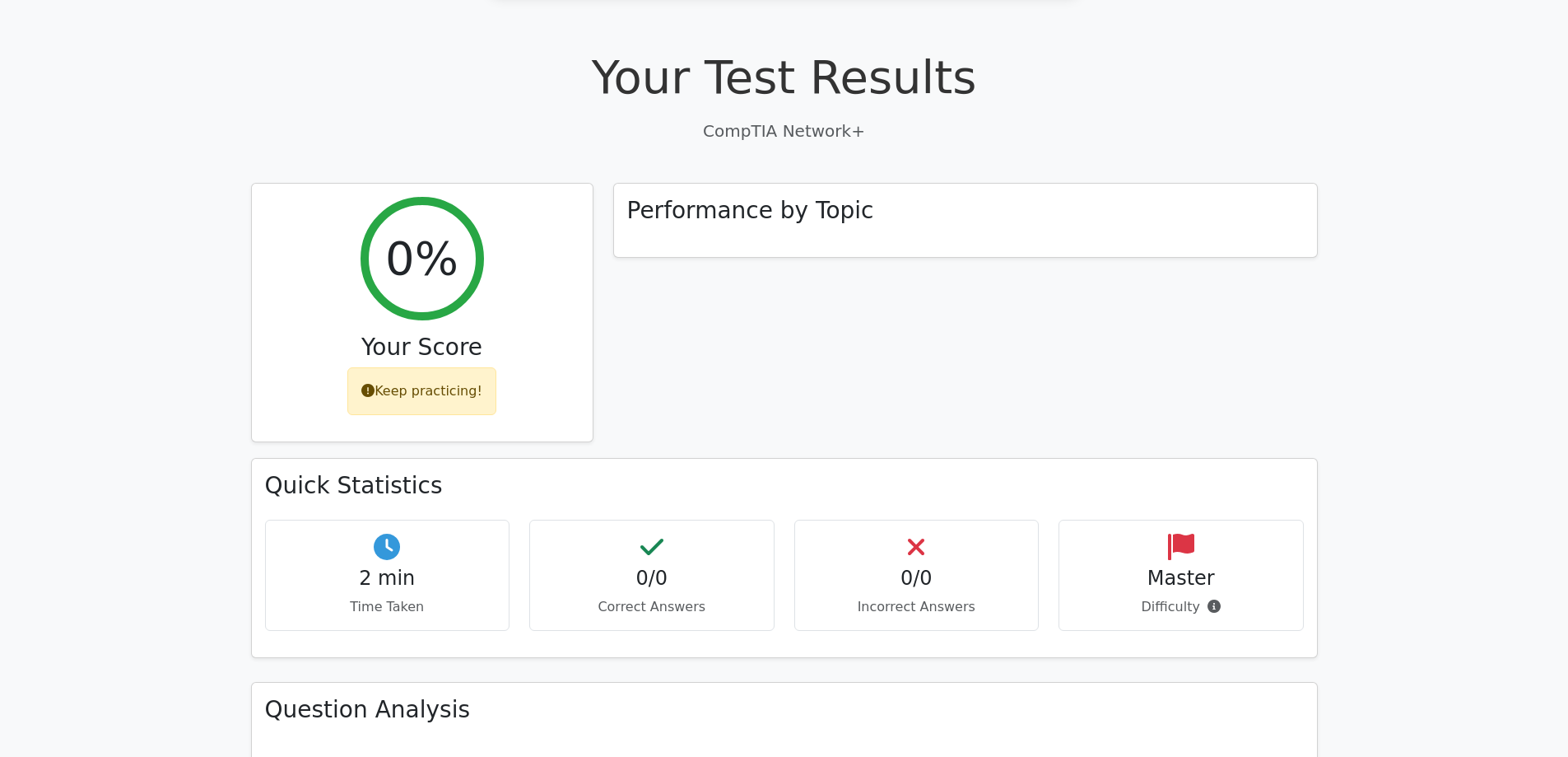
scroll to position [411, 0]
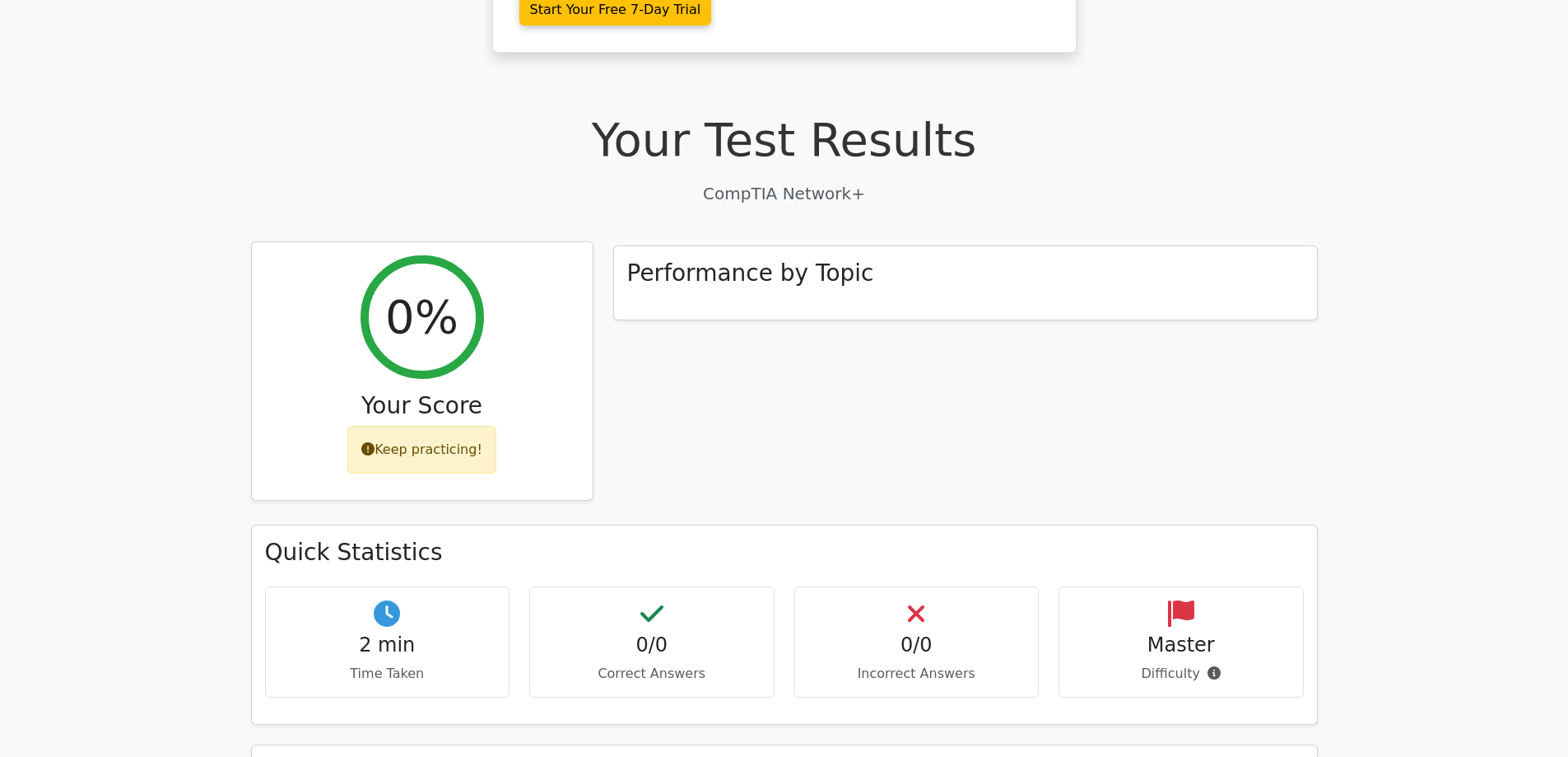
click at [393, 392] on h3 "Your Score" at bounding box center [422, 406] width 315 height 28
click at [409, 426] on div "Keep practicing!" at bounding box center [422, 449] width 149 height 47
drag, startPoint x: 397, startPoint y: 387, endPoint x: 410, endPoint y: 266, distance: 121.7
click at [396, 426] on div "Keep practicing!" at bounding box center [422, 449] width 149 height 47
click at [463, 242] on div "0% Your Score Keep practicing!" at bounding box center [422, 372] width 340 height 259
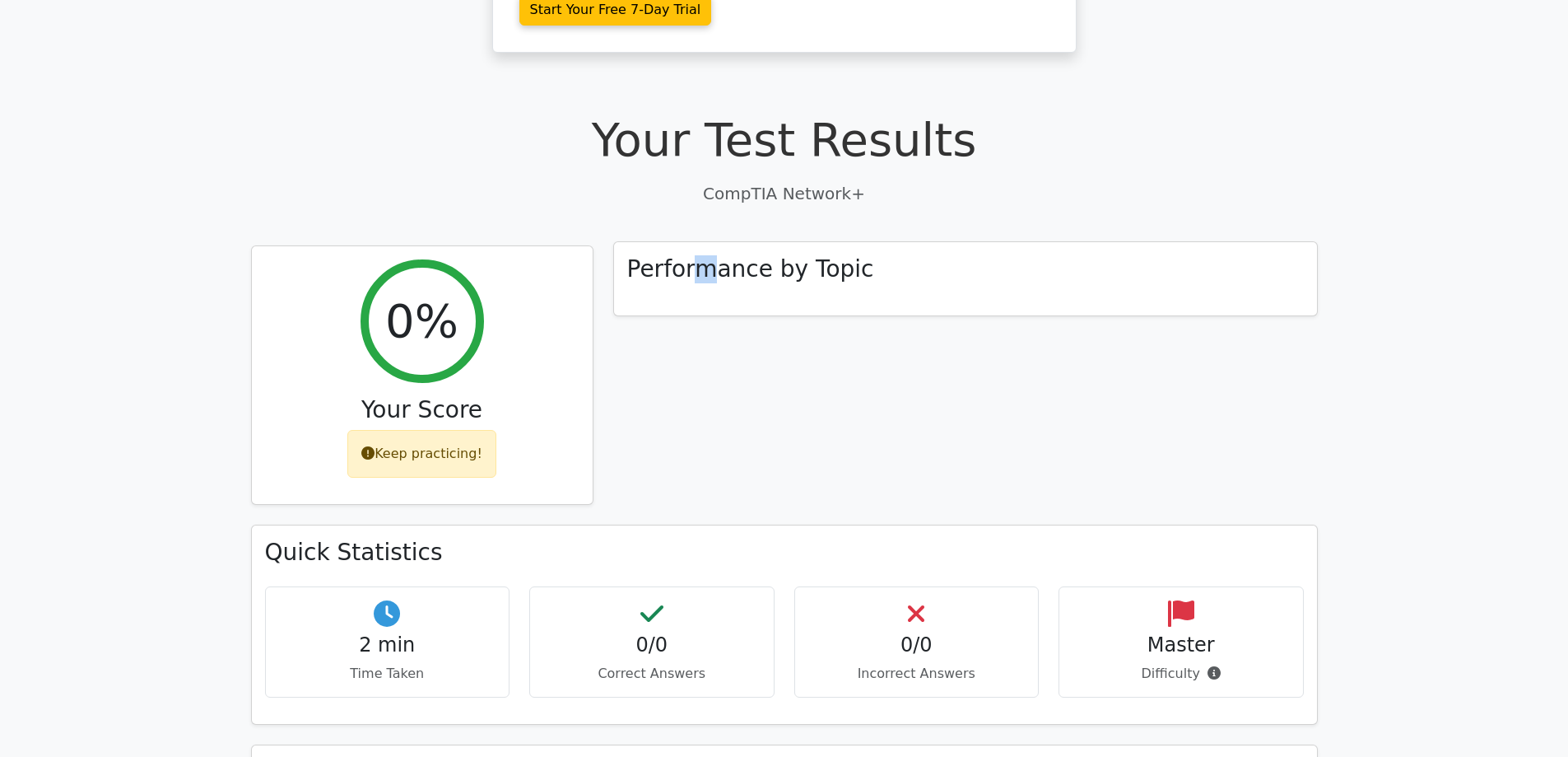
click at [710, 242] on div "Performance by Topic" at bounding box center [965, 279] width 703 height 74
click at [715, 255] on h3 "Performance by Topic" at bounding box center [751, 269] width 247 height 28
